Goal: Task Accomplishment & Management: Manage account settings

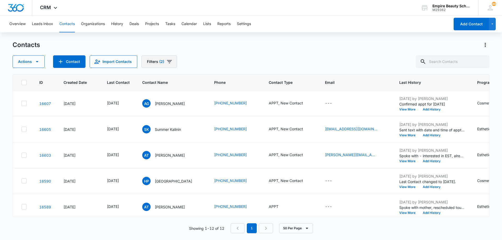
click at [174, 61] on button "Filters (2)" at bounding box center [159, 61] width 36 height 13
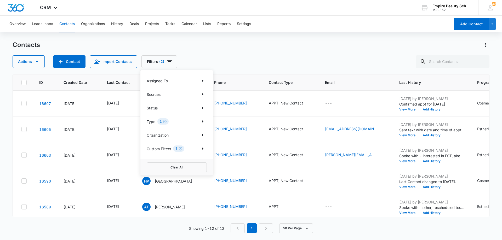
click at [243, 50] on div "Contacts Actions Contact Import Contacts Filters (2) Assigned To Sources Status…" at bounding box center [251, 54] width 477 height 27
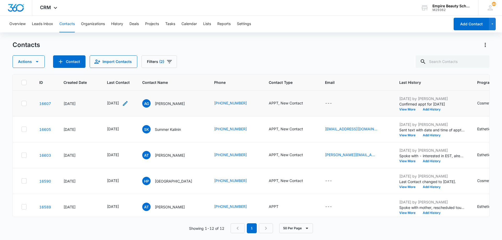
click at [128, 104] on icon "Last Contact - 1755043200 - Select to Edit Field" at bounding box center [125, 103] width 6 height 6
click at [132, 68] on input "[DATE]" at bounding box center [123, 70] width 38 height 6
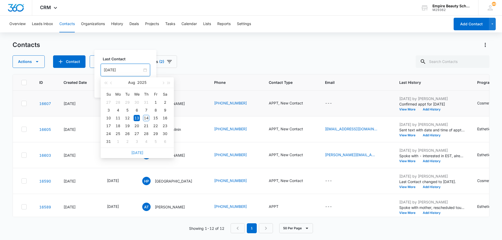
click at [138, 154] on link "[DATE]" at bounding box center [137, 152] width 12 height 4
type input "[DATE]"
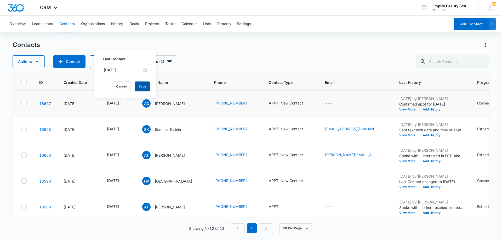
click at [142, 89] on button "Save" at bounding box center [142, 87] width 15 height 10
click at [312, 103] on icon "Contact Type - APPT, New Contact - Select to Edit Field" at bounding box center [309, 103] width 6 height 6
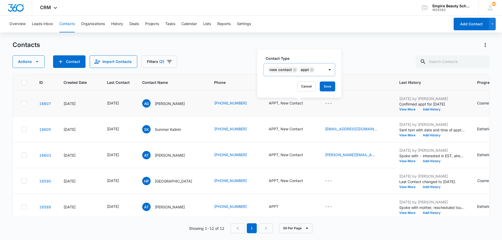
click at [294, 71] on icon "Remove New Contact" at bounding box center [295, 70] width 4 height 4
click at [280, 70] on icon "Remove APPT" at bounding box center [280, 70] width 4 height 4
click at [290, 71] on div at bounding box center [279, 70] width 23 height 7
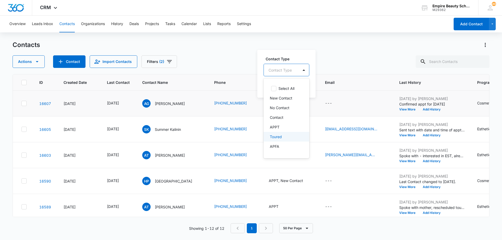
click at [284, 135] on div "Toured" at bounding box center [286, 136] width 32 height 5
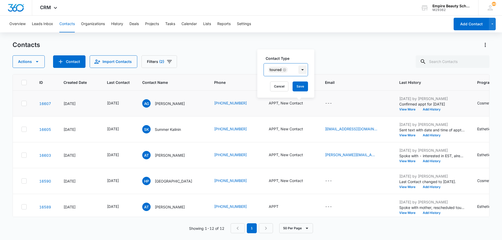
click at [302, 68] on div at bounding box center [302, 70] width 8 height 8
click at [307, 88] on button "Save" at bounding box center [299, 87] width 15 height 10
click at [437, 108] on button "Add History" at bounding box center [431, 109] width 25 height 3
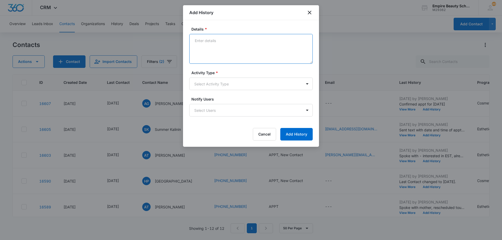
click at [256, 51] on textarea "Details *" at bounding box center [250, 49] width 123 height 30
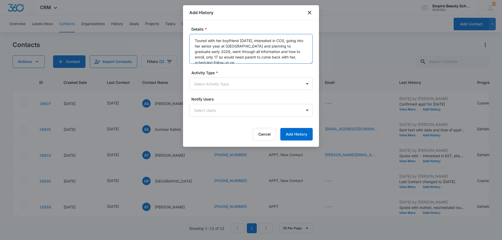
scroll to position [1, 0]
type textarea "Toured with her boyfriend [DATE], interested in COS, going into her senior year…"
click at [266, 86] on body "CRM Apps Forms CRM Email Shop Payments POS Files Brand Settings Empire Beauty S…" at bounding box center [251, 120] width 502 height 240
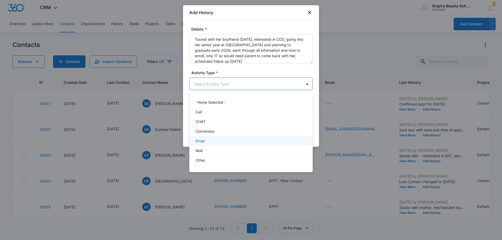
scroll to position [27, 0]
click at [247, 145] on div "P2P" at bounding box center [250, 142] width 110 height 5
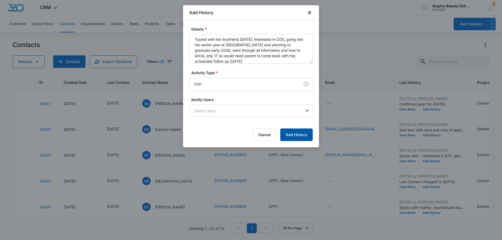
click at [295, 136] on button "Add History" at bounding box center [296, 135] width 32 height 13
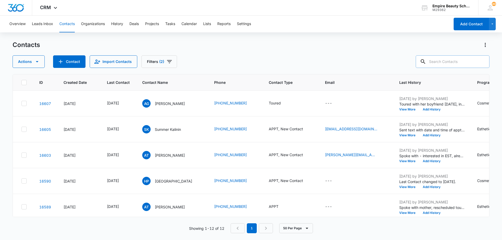
click at [455, 60] on input "text" at bounding box center [452, 61] width 74 height 13
type input "kelsey"
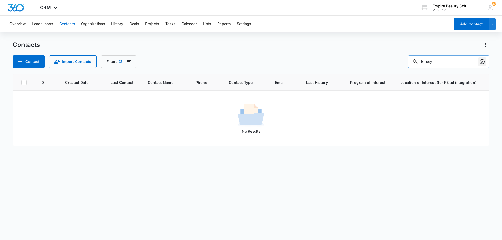
click at [482, 62] on icon "Clear" at bounding box center [482, 62] width 6 height 6
